Goal: Task Accomplishment & Management: Use online tool/utility

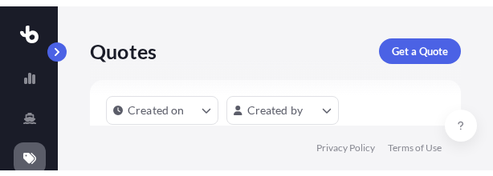
scroll to position [1, 13]
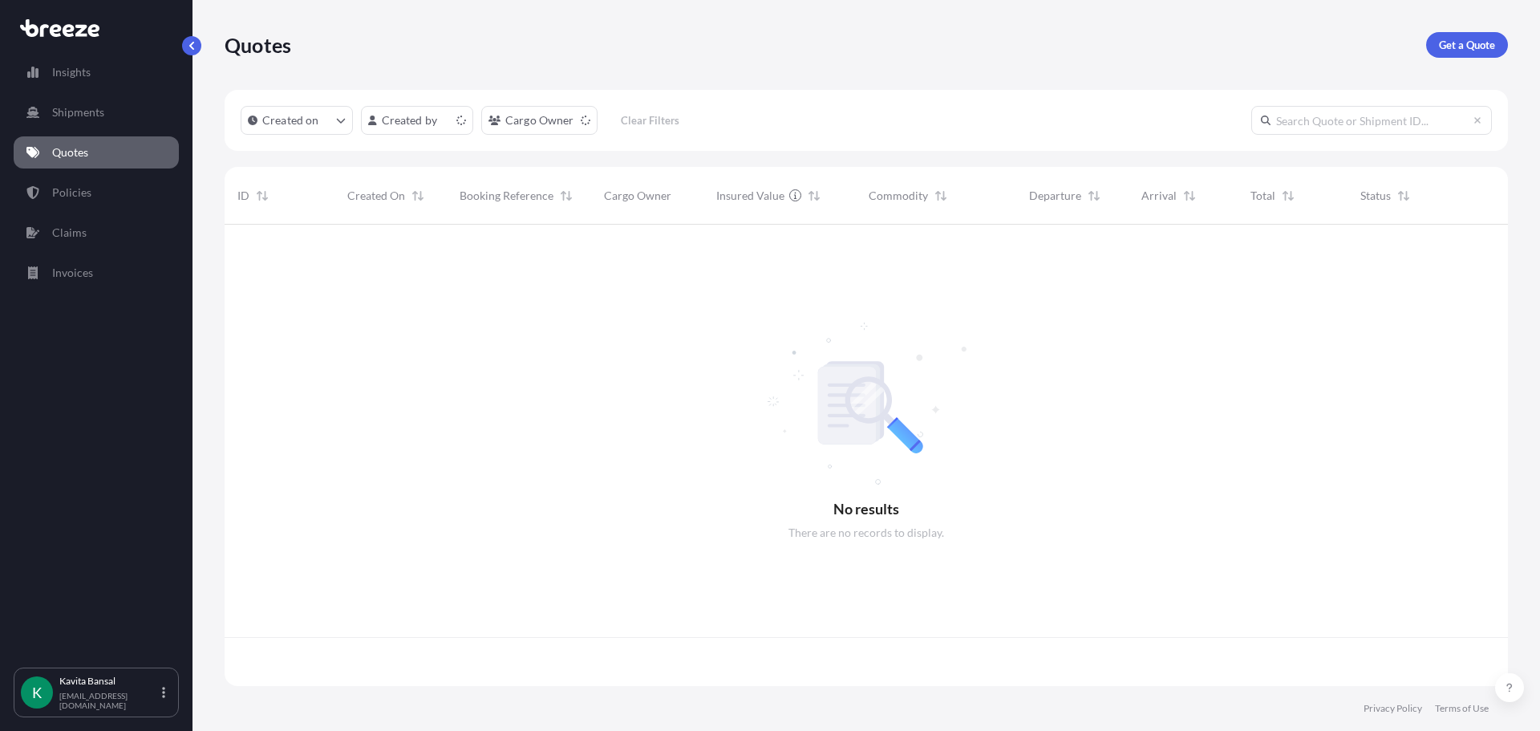
scroll to position [458, 1271]
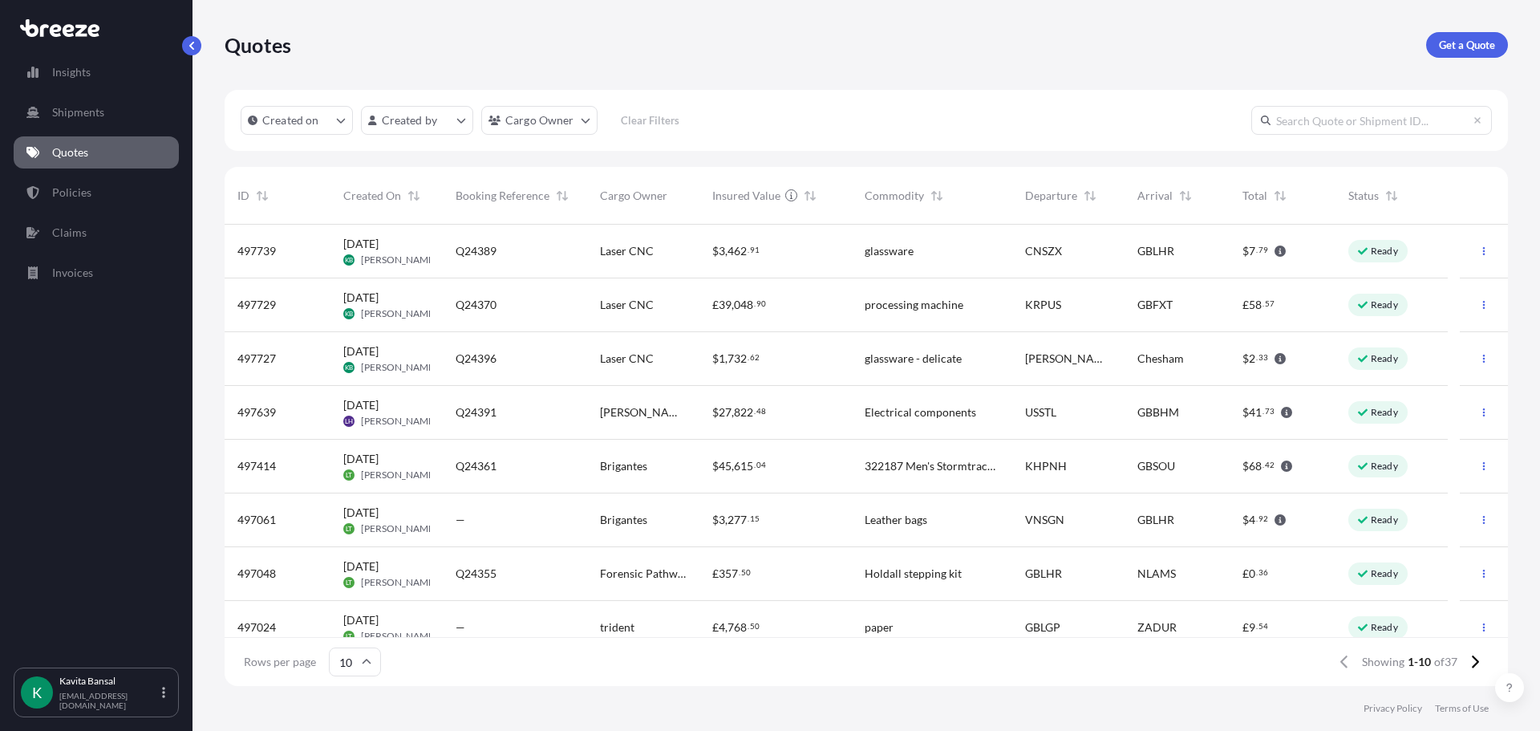
click at [950, 307] on span "processing machine" at bounding box center [914, 305] width 99 height 16
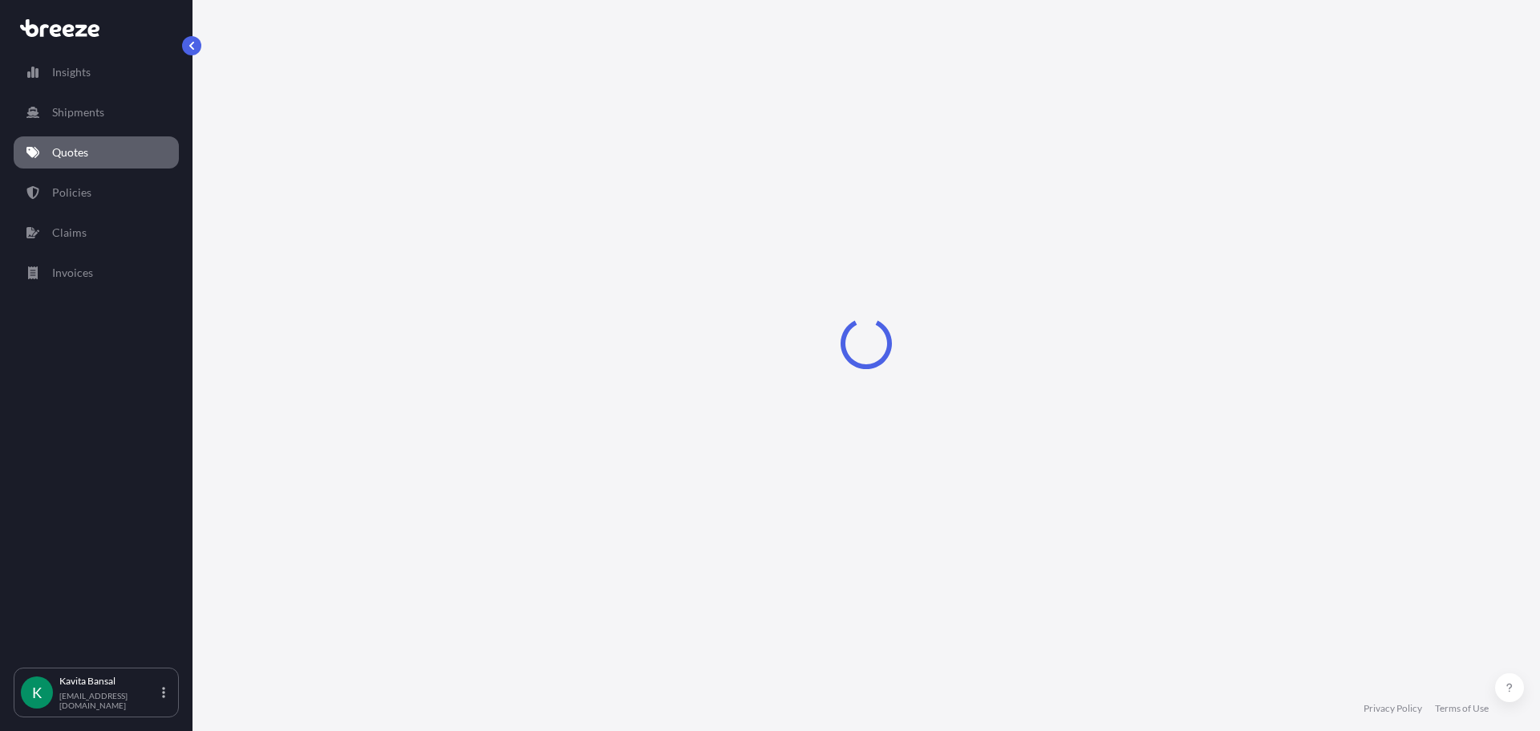
select select "Sea"
select select "Road"
select select "1"
